Goal: Task Accomplishment & Management: Complete application form

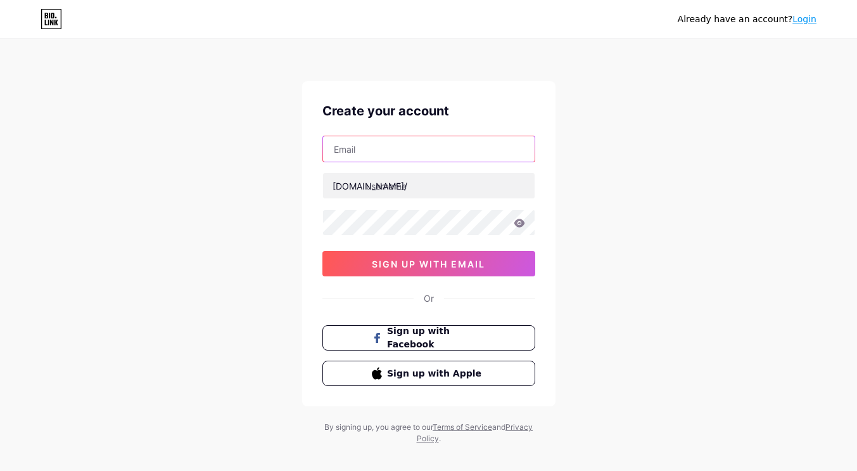
click at [386, 147] on input "text" at bounding box center [429, 148] width 212 height 25
type input "[EMAIL_ADDRESS][DOMAIN_NAME]"
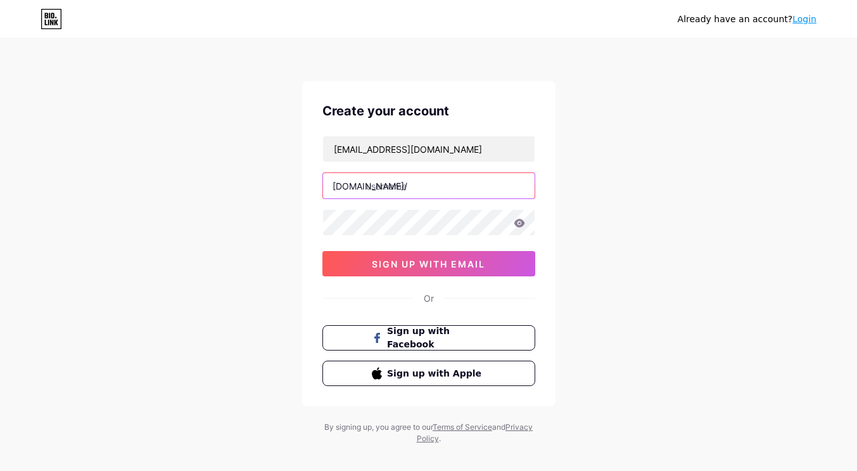
click at [394, 193] on input "text" at bounding box center [429, 185] width 212 height 25
type input "oyakids"
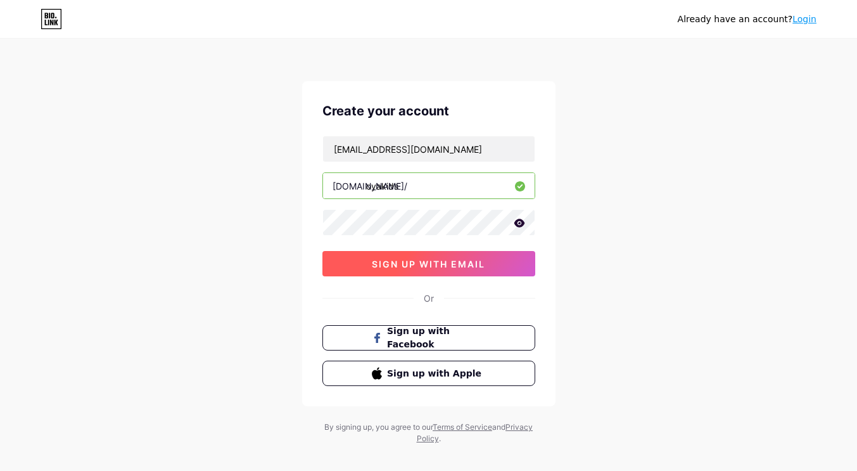
click at [455, 267] on span "sign up with email" at bounding box center [428, 263] width 113 height 11
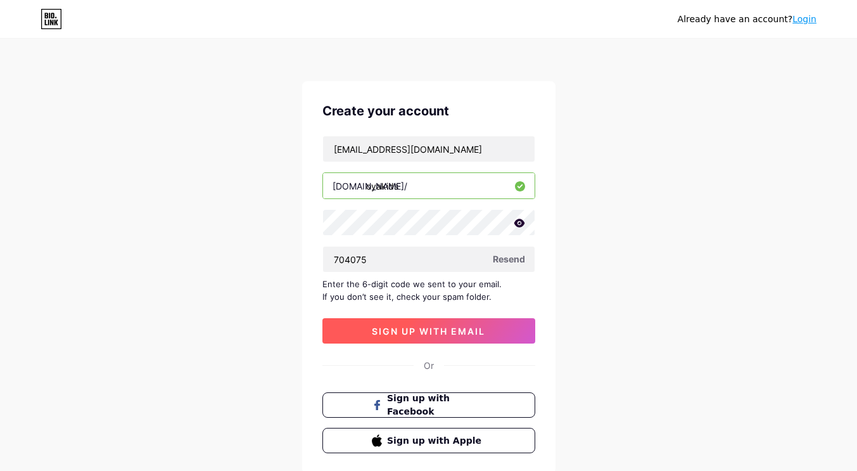
type input "704075"
click at [434, 343] on button "sign up with email" at bounding box center [428, 330] width 213 height 25
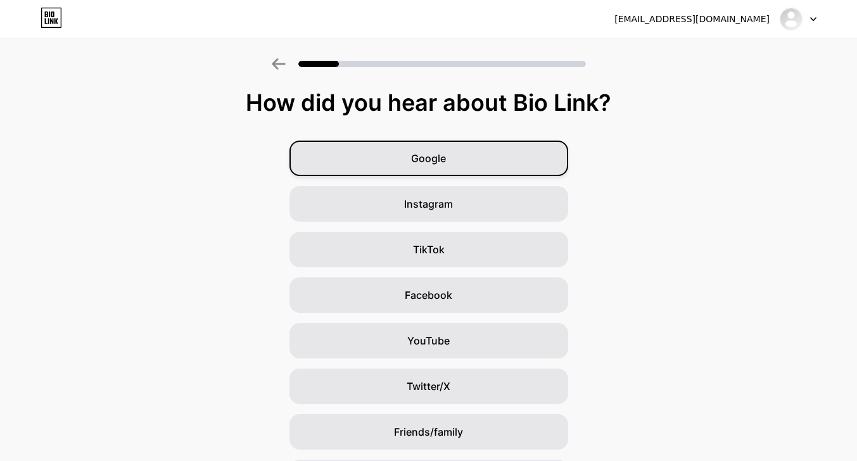
click at [488, 156] on div "Google" at bounding box center [428, 158] width 279 height 35
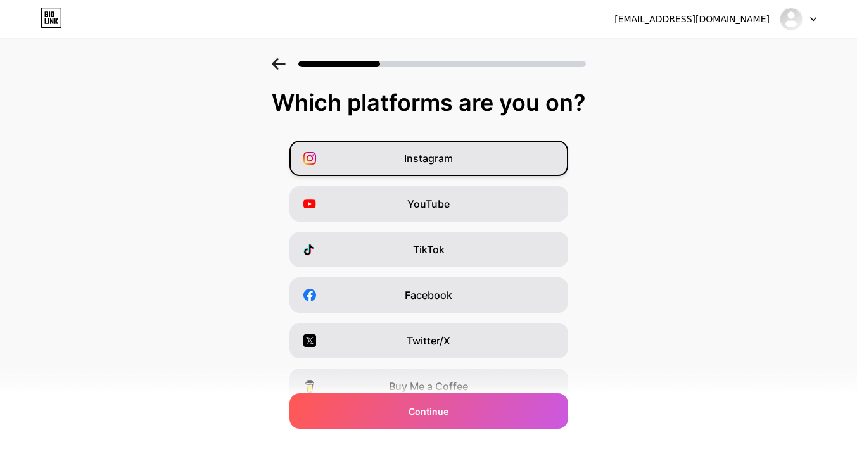
click at [462, 170] on div "Instagram" at bounding box center [428, 158] width 279 height 35
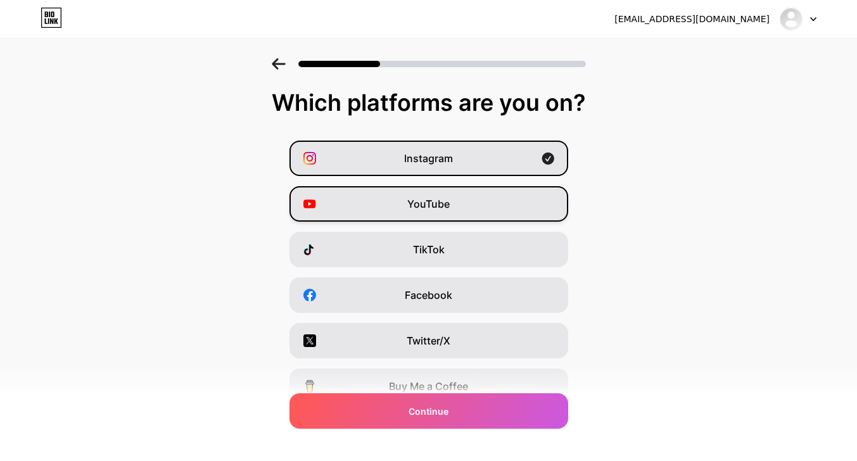
click at [446, 203] on span "YouTube" at bounding box center [428, 203] width 42 height 15
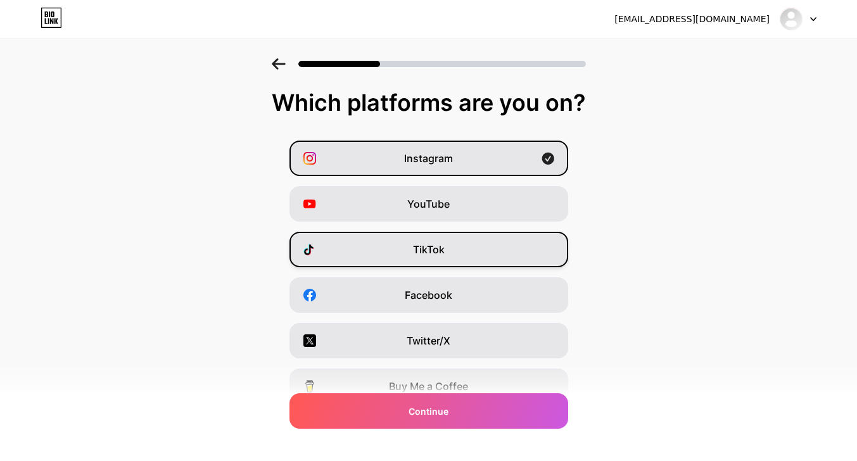
click at [454, 251] on div "TikTok" at bounding box center [428, 249] width 279 height 35
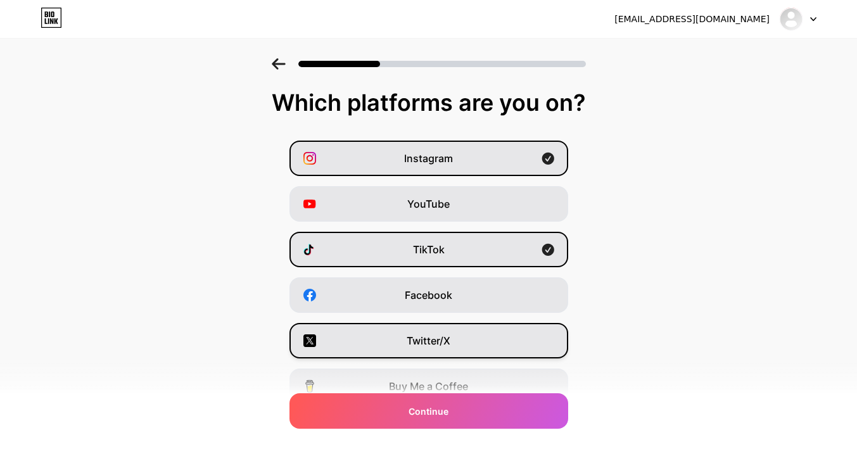
click at [434, 334] on span "Twitter/X" at bounding box center [429, 340] width 44 height 15
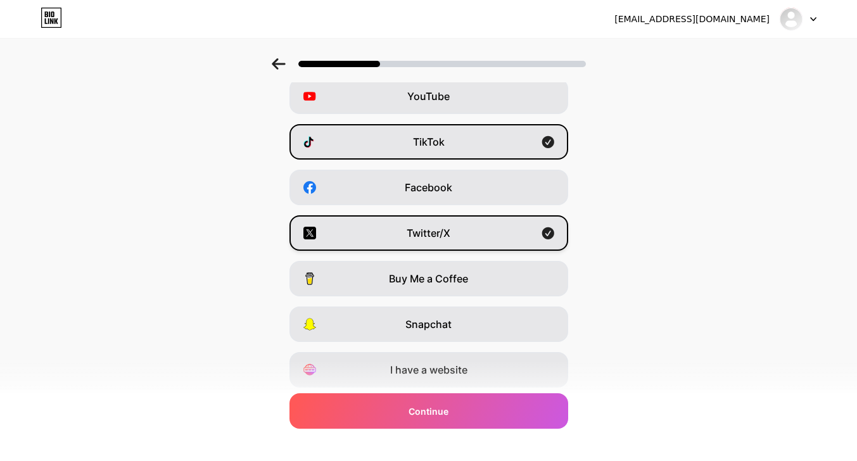
scroll to position [108, 0]
click at [536, 331] on div "Snapchat" at bounding box center [428, 324] width 279 height 35
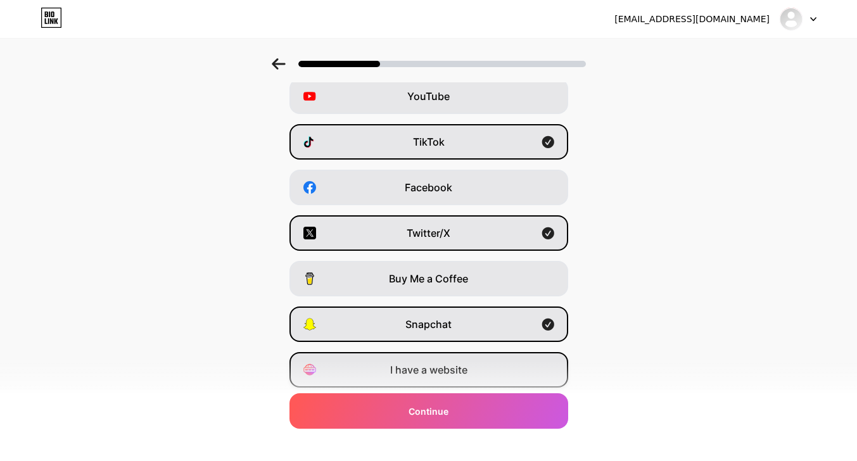
click at [453, 369] on span "I have a website" at bounding box center [428, 369] width 77 height 15
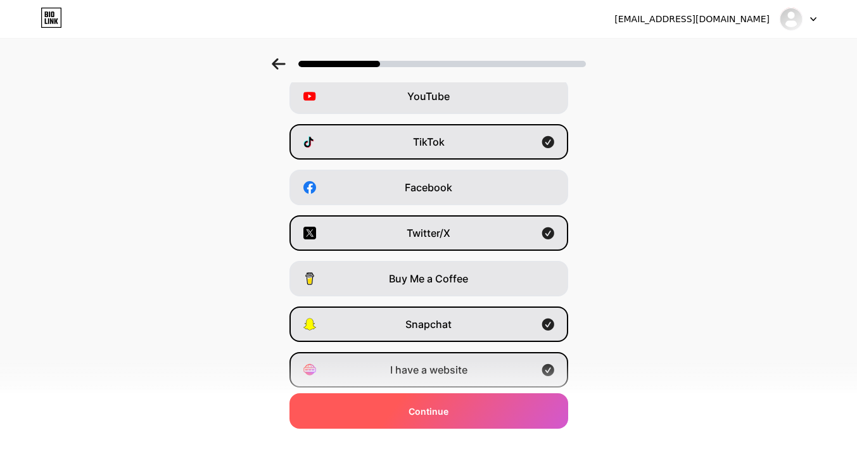
click at [429, 410] on span "Continue" at bounding box center [428, 411] width 40 height 13
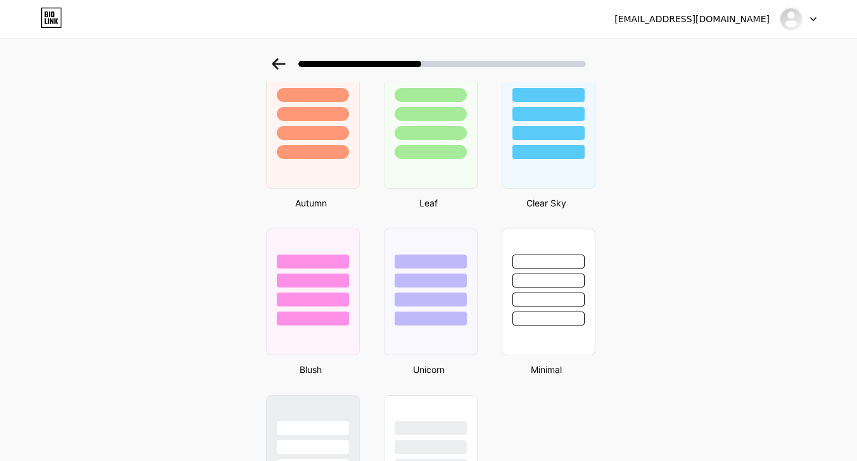
scroll to position [914, 0]
click at [451, 138] on div at bounding box center [430, 134] width 74 height 15
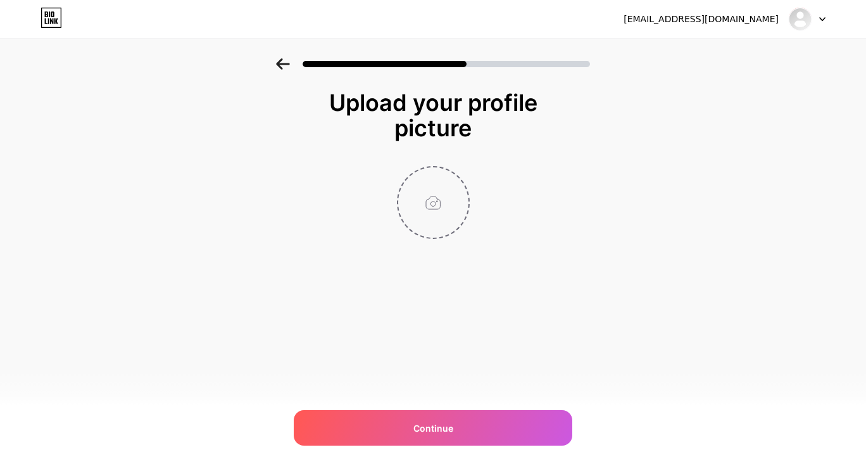
click at [425, 208] on input "file" at bounding box center [433, 202] width 70 height 70
type input "C:\fakepath\Logo.jpg"
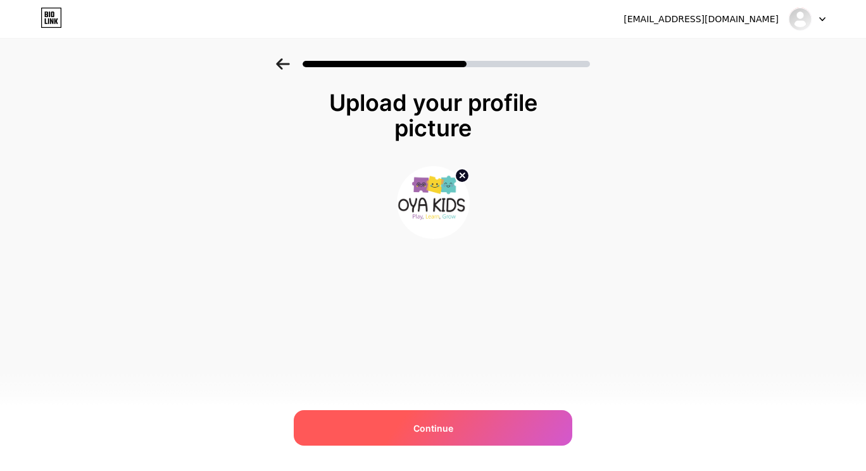
click at [399, 416] on div "Continue" at bounding box center [433, 427] width 279 height 35
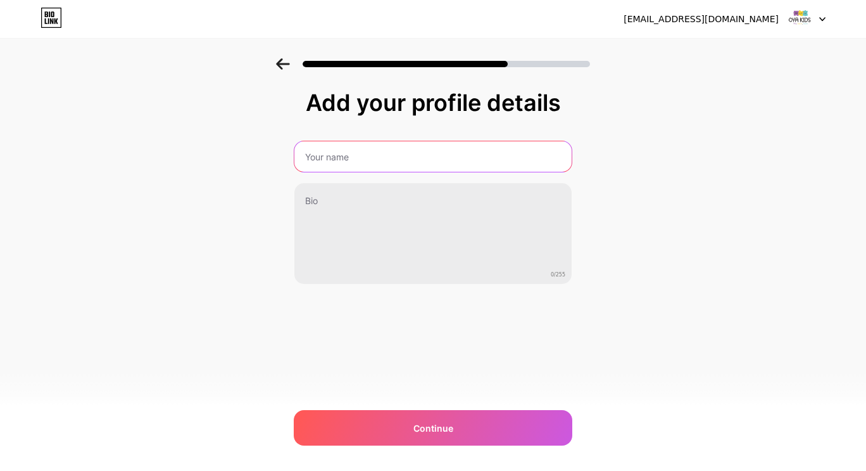
click at [357, 156] on input "text" at bounding box center [432, 156] width 277 height 30
type input "Oya Kids"
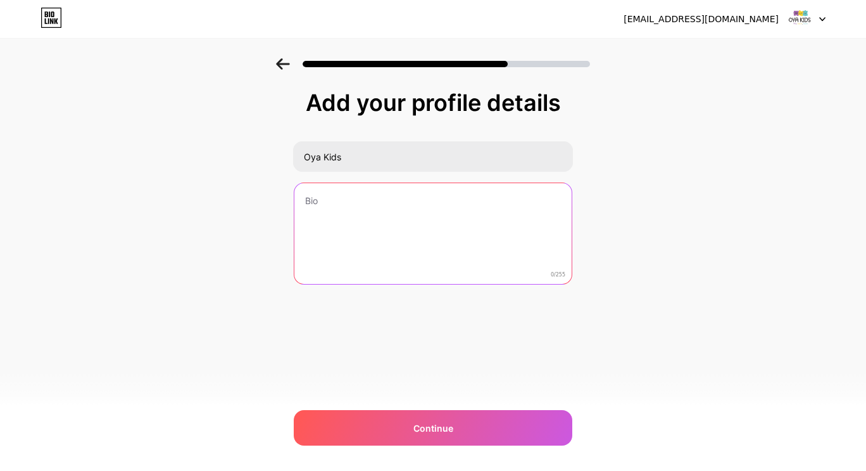
click at [327, 205] on textarea at bounding box center [432, 234] width 277 height 102
paste textarea "Oya Kids specializes in designing joyful, high-quality events and experiences f…"
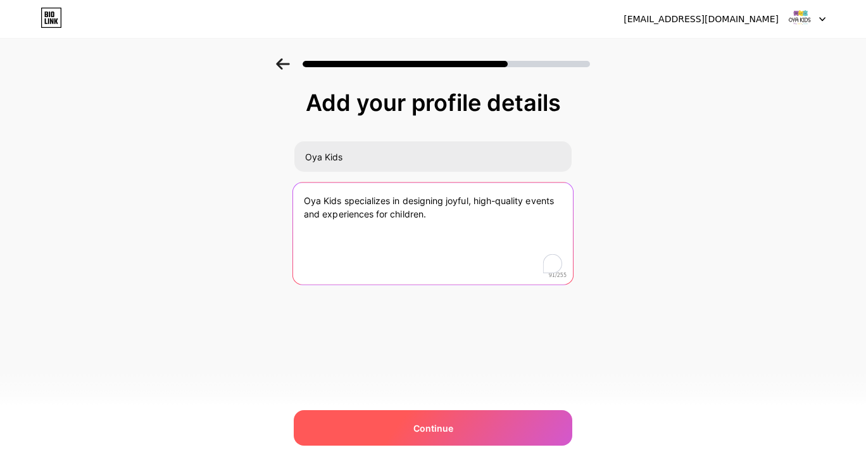
type textarea "Oya Kids specializes in designing joyful, high-quality events and experiences f…"
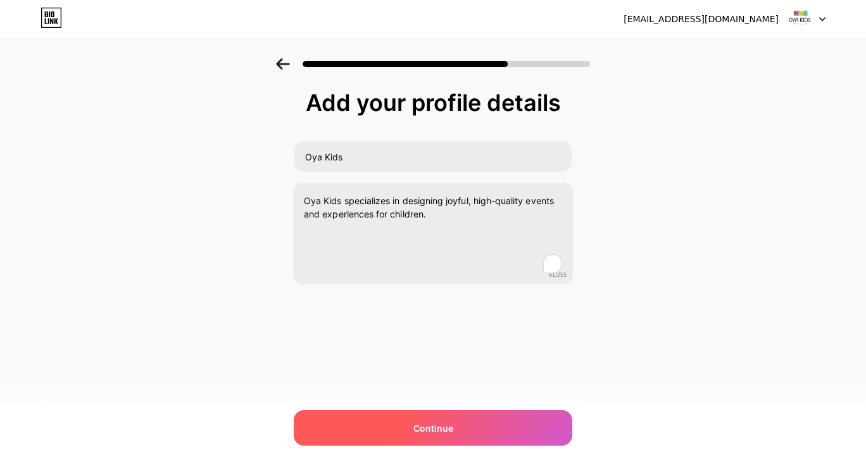
click at [443, 429] on span "Continue" at bounding box center [434, 427] width 40 height 13
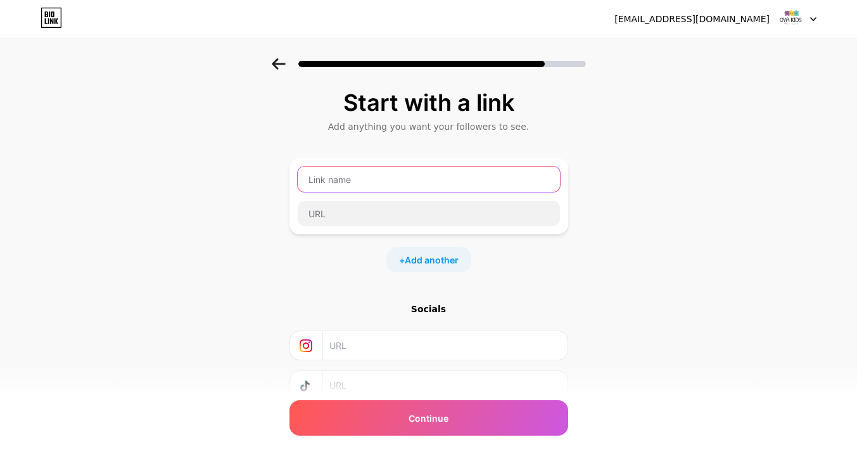
click at [336, 179] on input "text" at bounding box center [429, 179] width 262 height 25
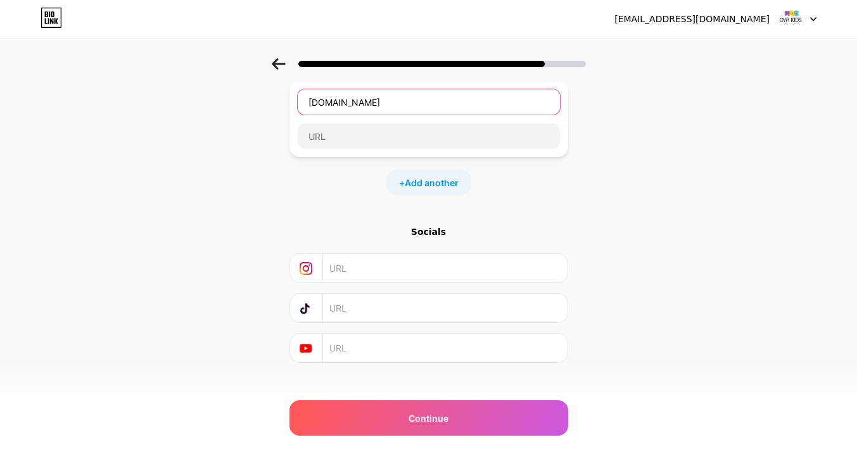
scroll to position [93, 0]
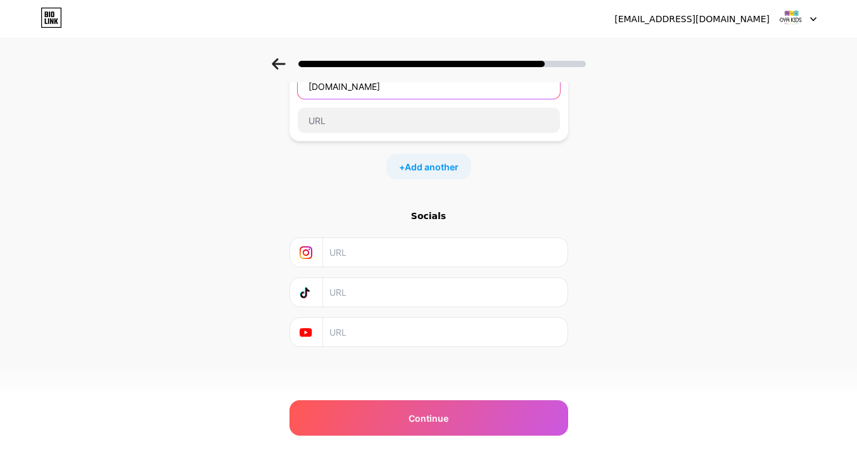
type input "[DOMAIN_NAME]"
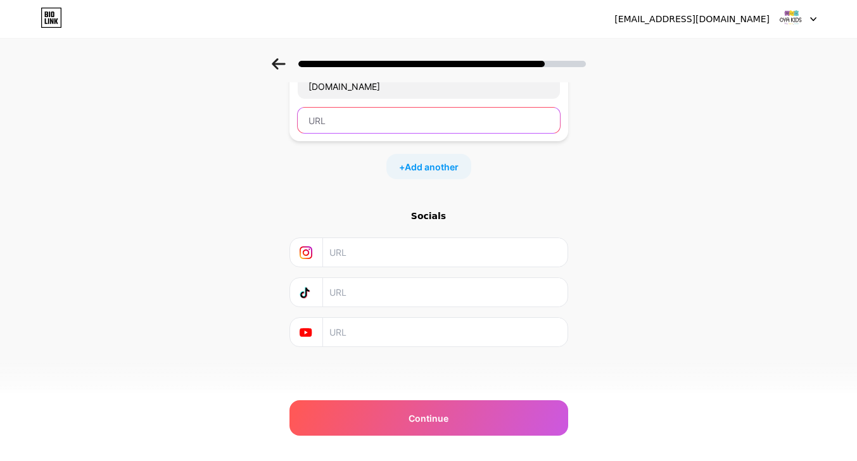
click at [406, 130] on input "text" at bounding box center [429, 120] width 262 height 25
paste input "[URL][DOMAIN_NAME]"
type input "[URL][DOMAIN_NAME]"
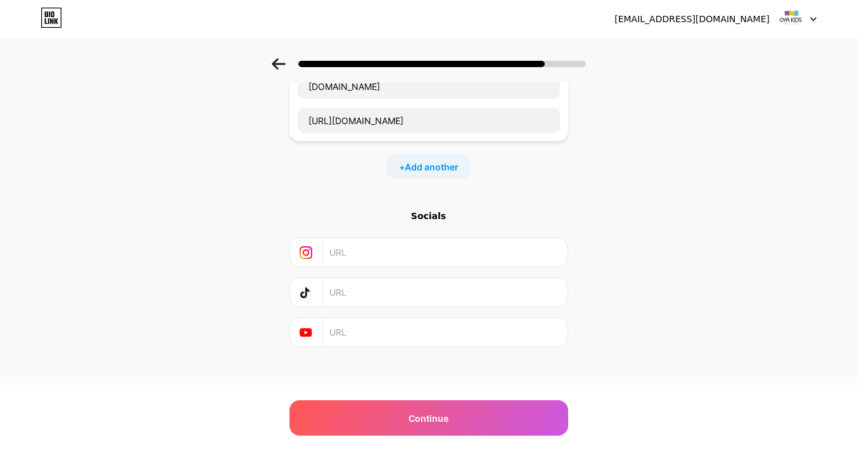
click at [361, 249] on input "text" at bounding box center [444, 252] width 230 height 28
paste input "[URL][DOMAIN_NAME][DOMAIN_NAME]"
type input "[URL][DOMAIN_NAME][DOMAIN_NAME]"
click at [394, 293] on input "text" at bounding box center [444, 292] width 230 height 28
paste input "[URL][DOMAIN_NAME]"
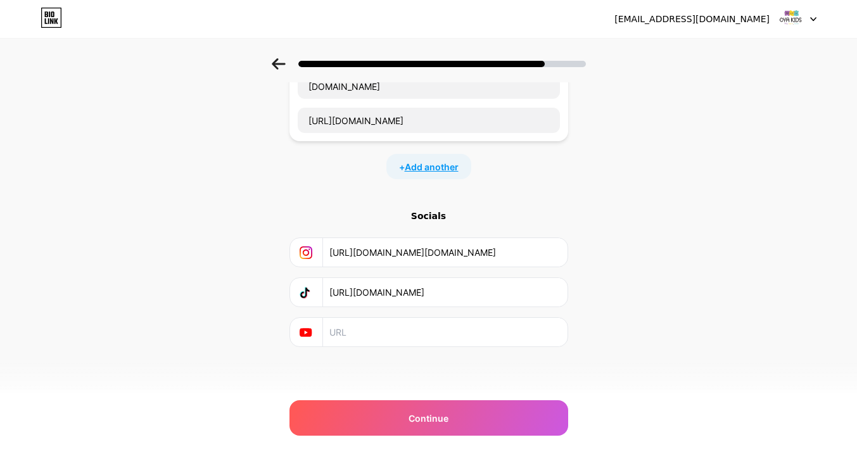
type input "[URL][DOMAIN_NAME]"
click at [435, 167] on span "Add another" at bounding box center [432, 166] width 54 height 13
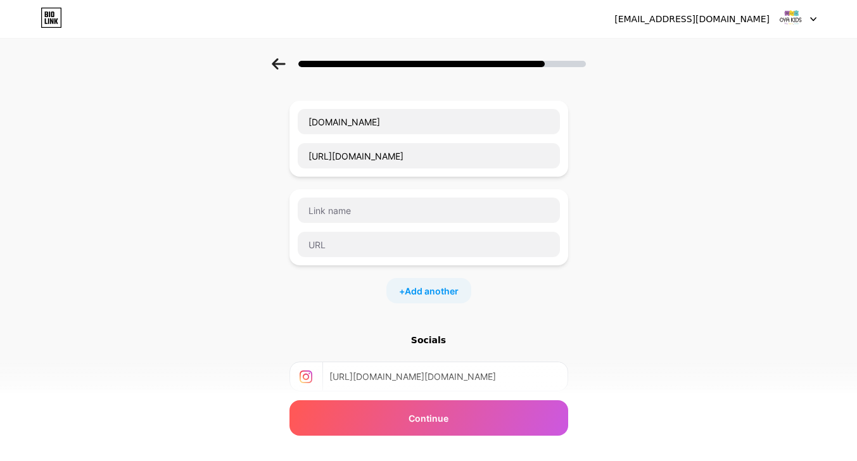
scroll to position [59, 0]
click at [279, 61] on icon at bounding box center [278, 63] width 13 height 11
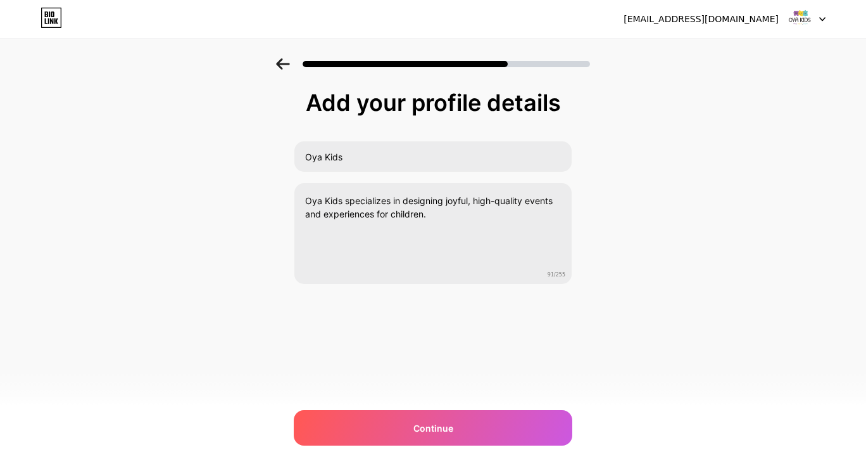
click at [279, 68] on icon at bounding box center [283, 63] width 14 height 11
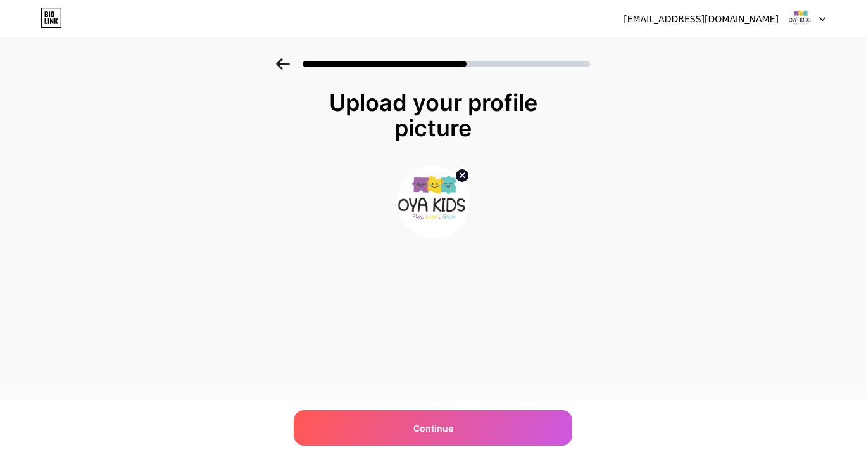
click at [281, 66] on icon at bounding box center [283, 63] width 14 height 11
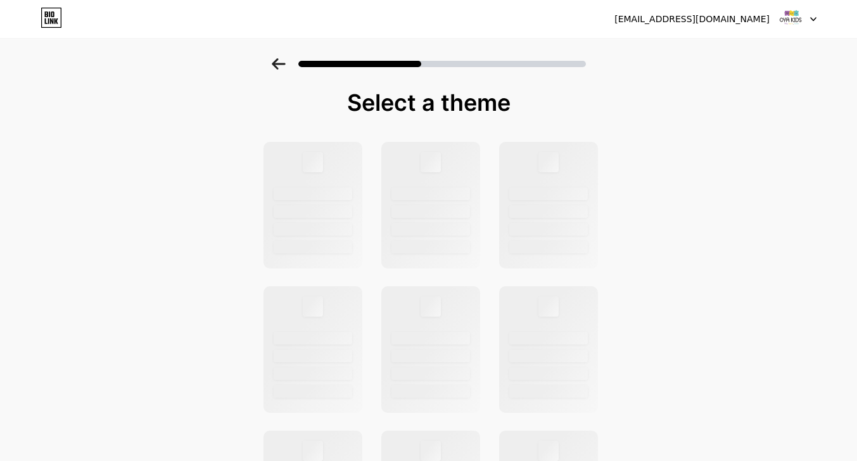
click at [283, 65] on icon at bounding box center [278, 63] width 13 height 11
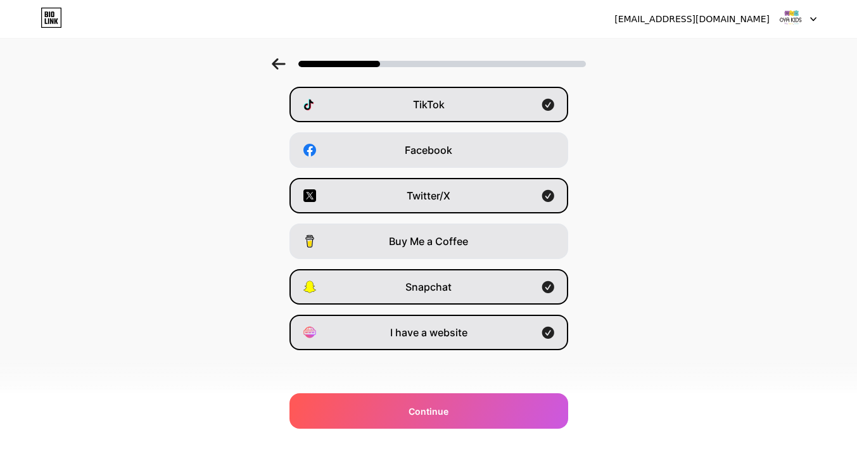
scroll to position [137, 0]
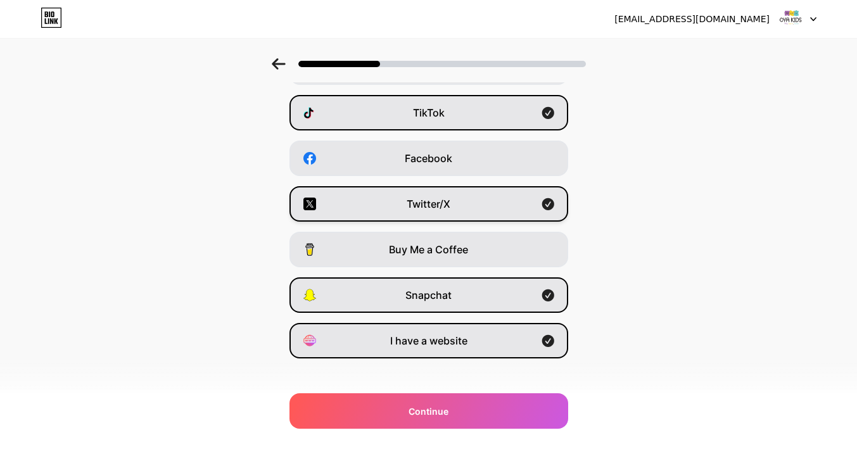
click at [560, 210] on div "Twitter/X" at bounding box center [428, 203] width 279 height 35
click at [552, 210] on div "Twitter/X" at bounding box center [428, 203] width 279 height 35
click at [453, 413] on div "Continue" at bounding box center [428, 410] width 279 height 35
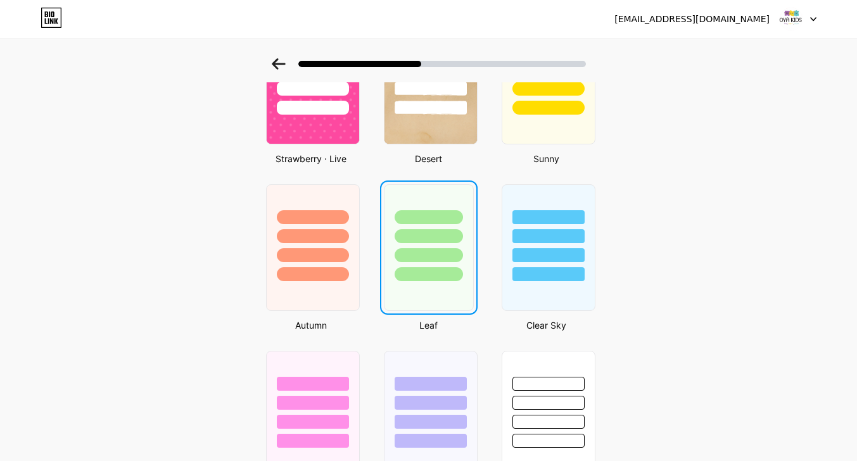
scroll to position [793, 0]
click at [439, 272] on div at bounding box center [429, 274] width 68 height 14
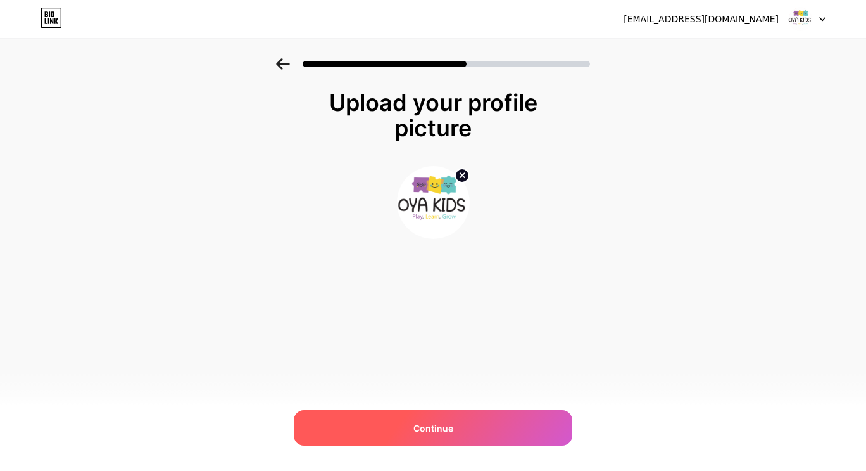
click at [472, 417] on div "Continue" at bounding box center [433, 427] width 279 height 35
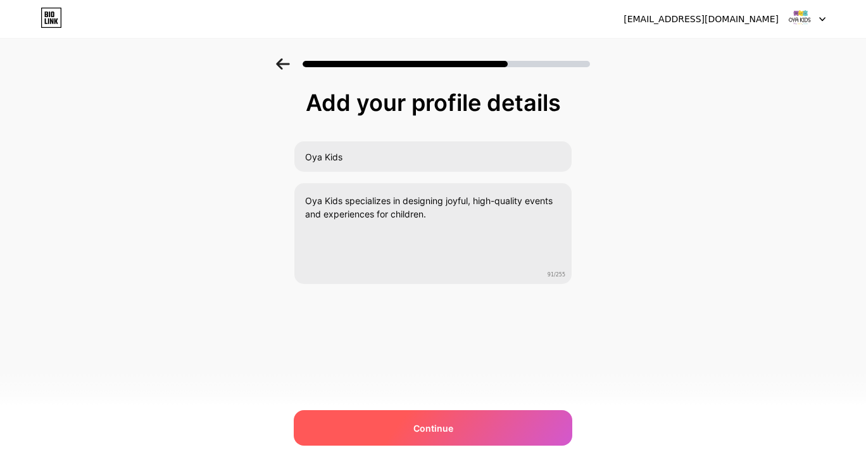
click at [448, 426] on span "Continue" at bounding box center [434, 427] width 40 height 13
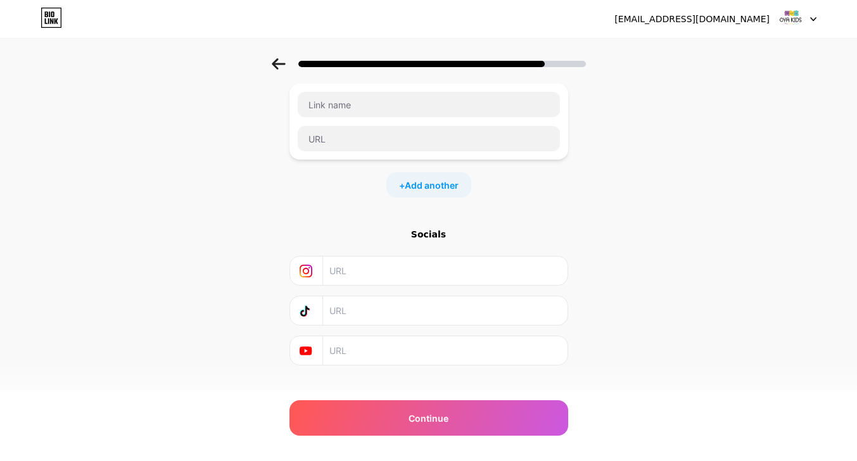
scroll to position [93, 0]
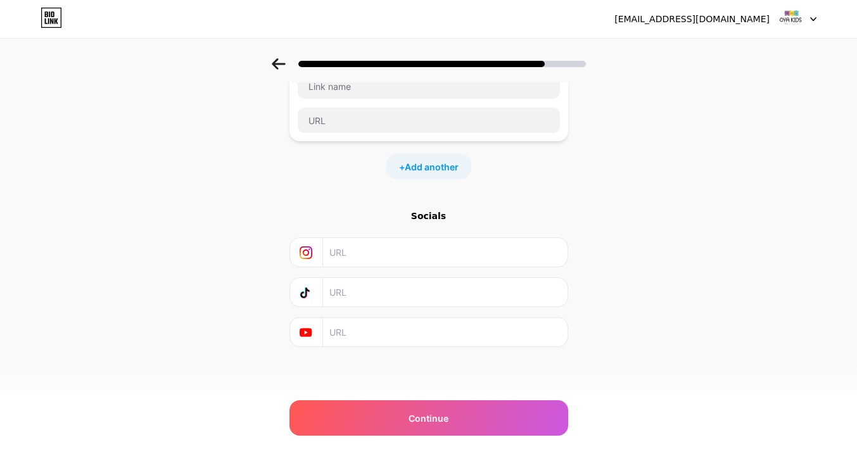
click at [434, 370] on div "Start with a link Add anything you want your followers to see. + Add another So…" at bounding box center [428, 204] width 279 height 414
click at [431, 379] on div "Start with a link Add anything you want your followers to see. + Add another So…" at bounding box center [428, 204] width 279 height 414
click at [454, 328] on input "text" at bounding box center [444, 332] width 230 height 28
click at [457, 334] on input "text" at bounding box center [444, 332] width 230 height 28
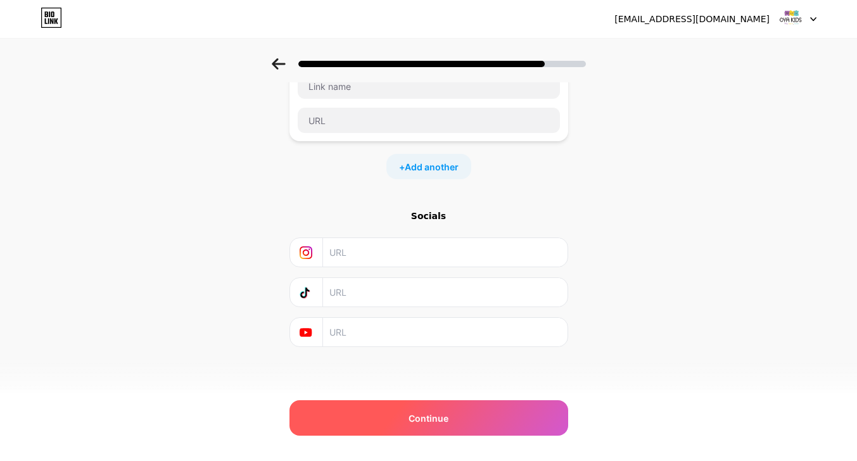
click at [434, 417] on span "Continue" at bounding box center [428, 418] width 40 height 13
